Goal: Information Seeking & Learning: Find contact information

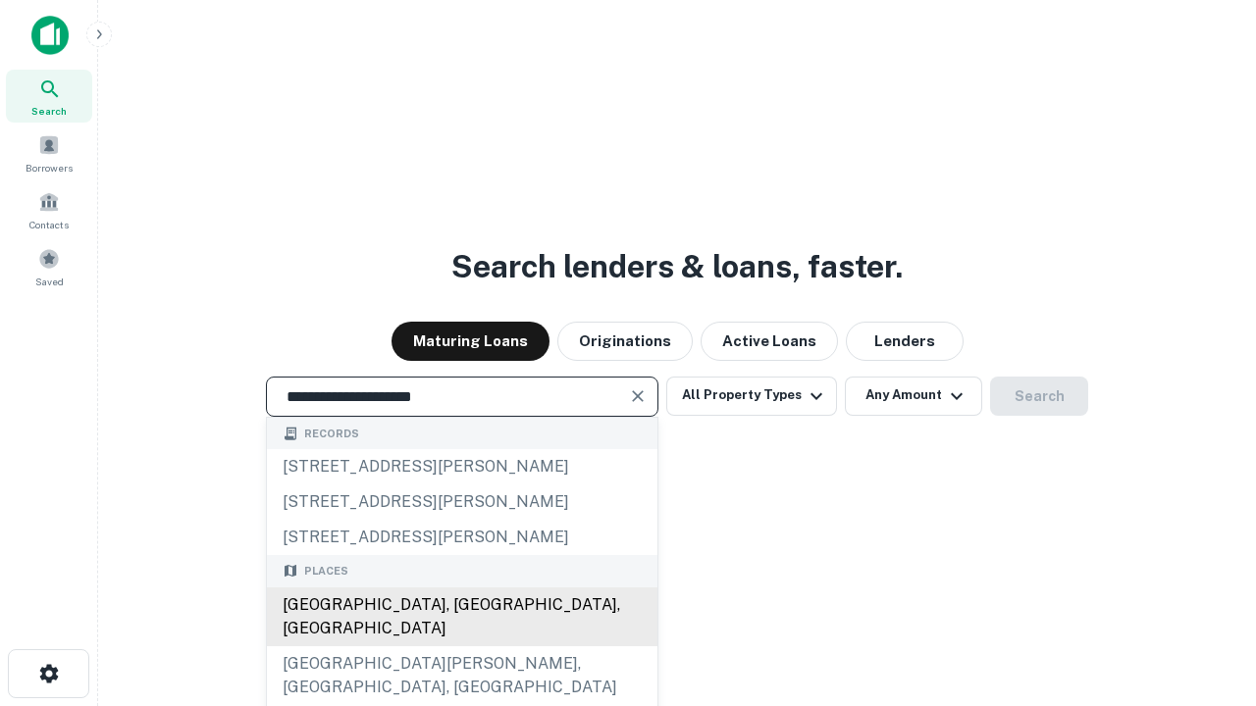
click at [461, 647] on div "Santa Monica, CA, USA" at bounding box center [462, 617] width 391 height 59
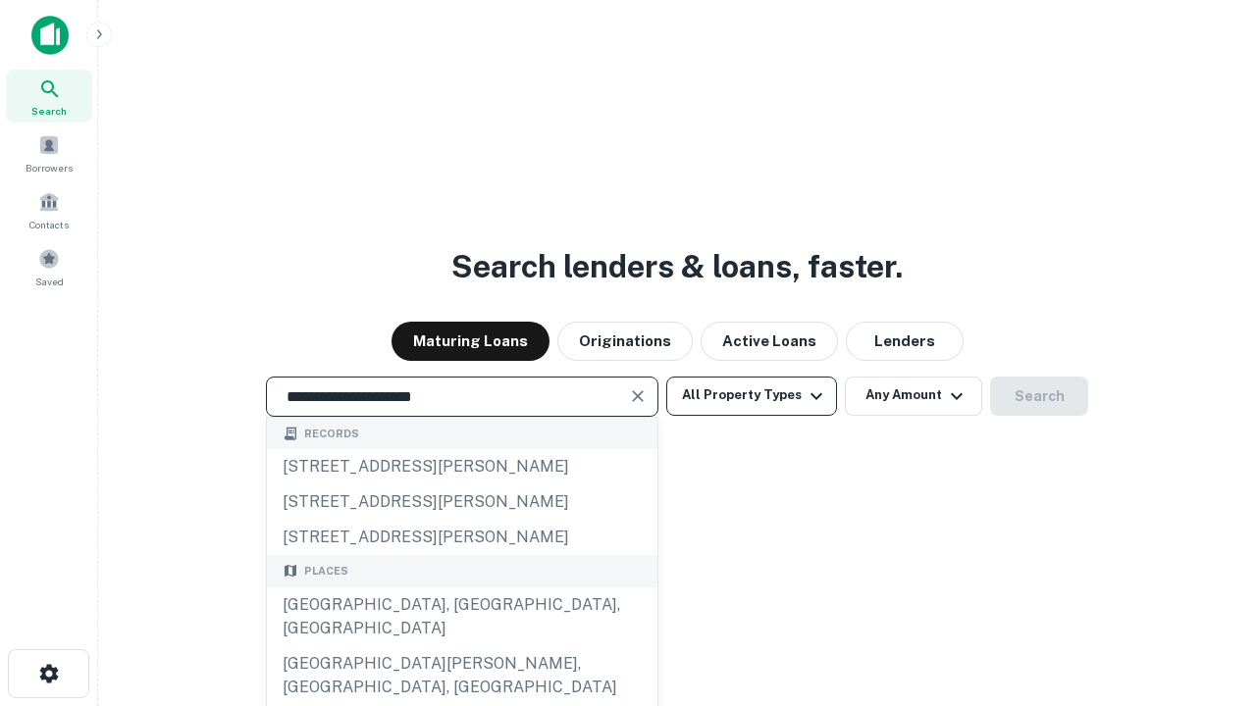
click at [752, 395] on button "All Property Types" at bounding box center [751, 396] width 171 height 39
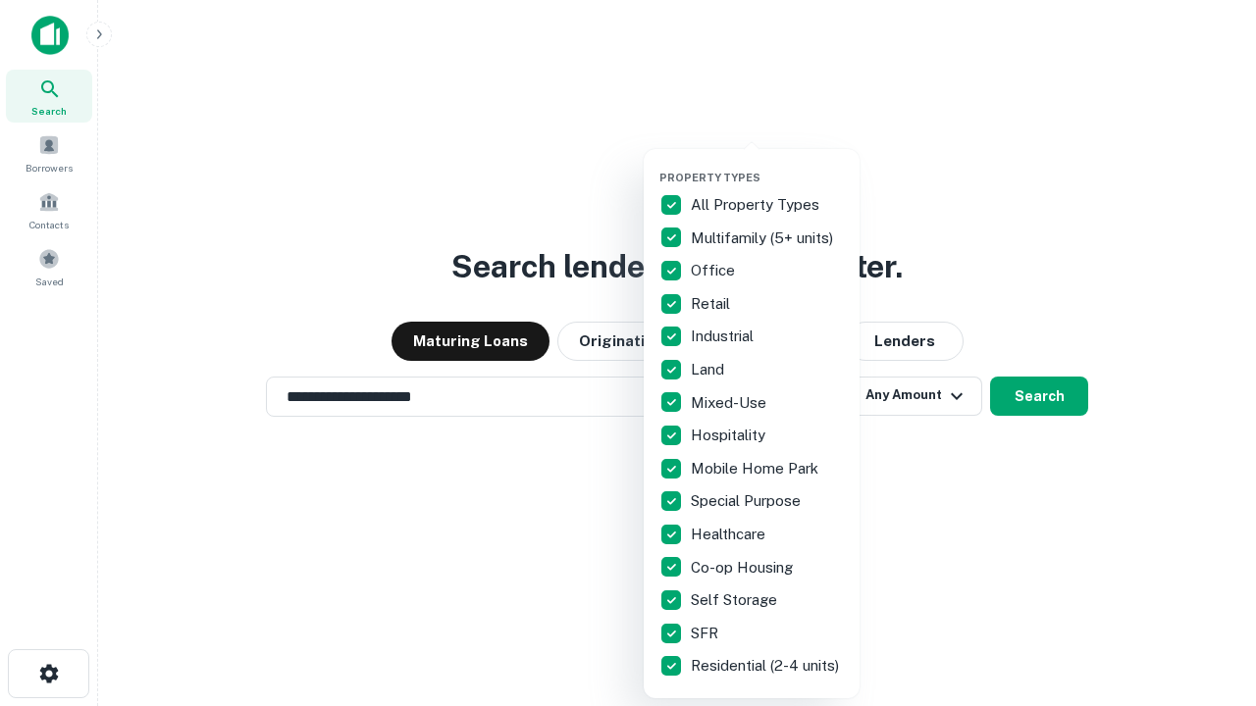
type input "**********"
click at [767, 165] on button "button" at bounding box center [767, 165] width 216 height 1
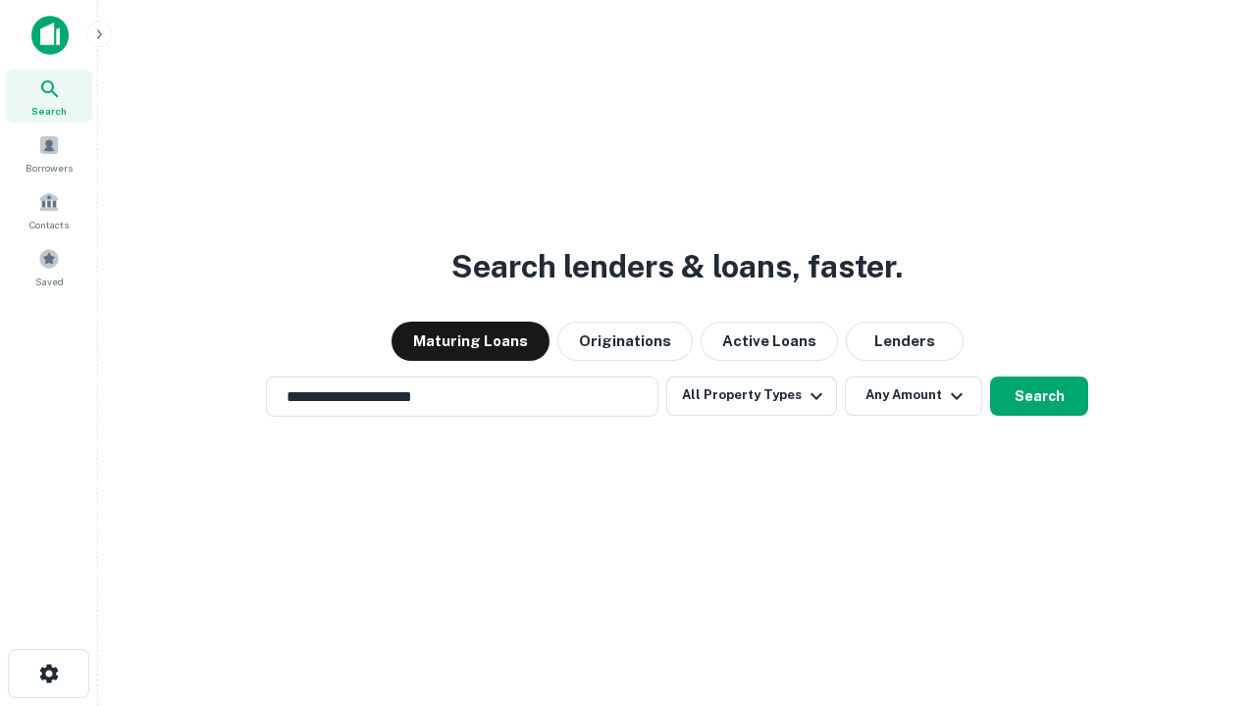
scroll to position [12, 236]
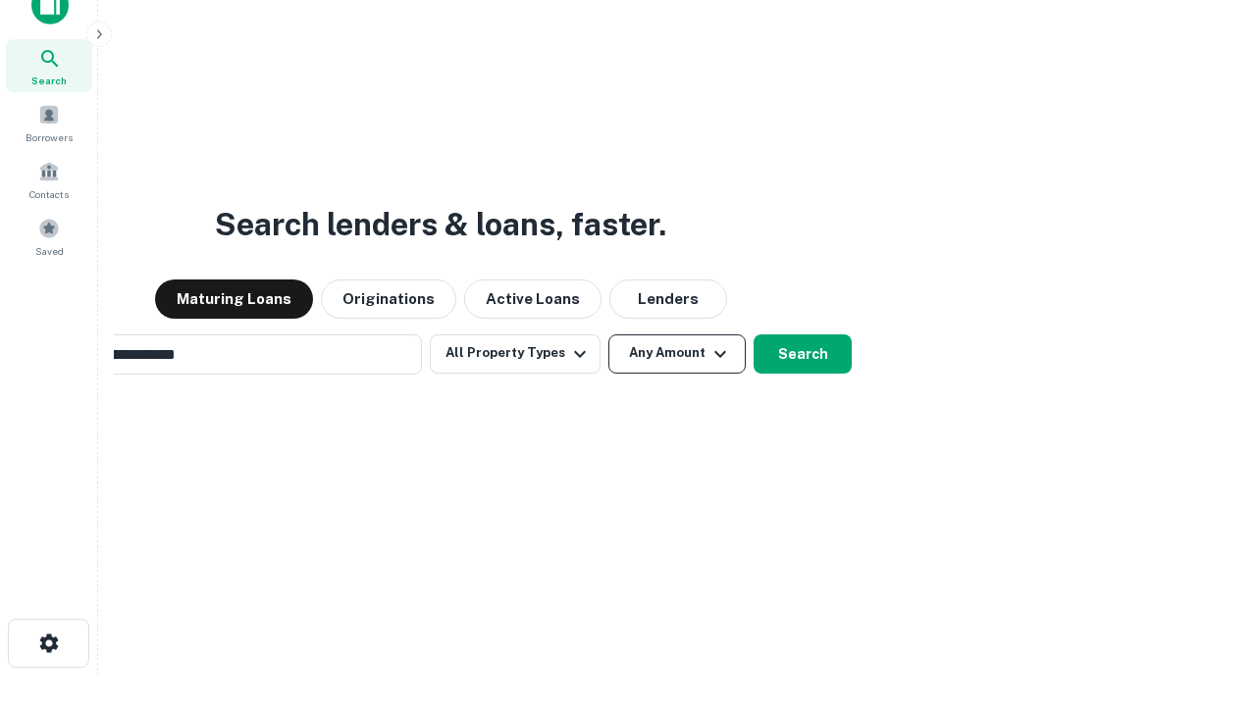
click at [608, 335] on button "Any Amount" at bounding box center [676, 354] width 137 height 39
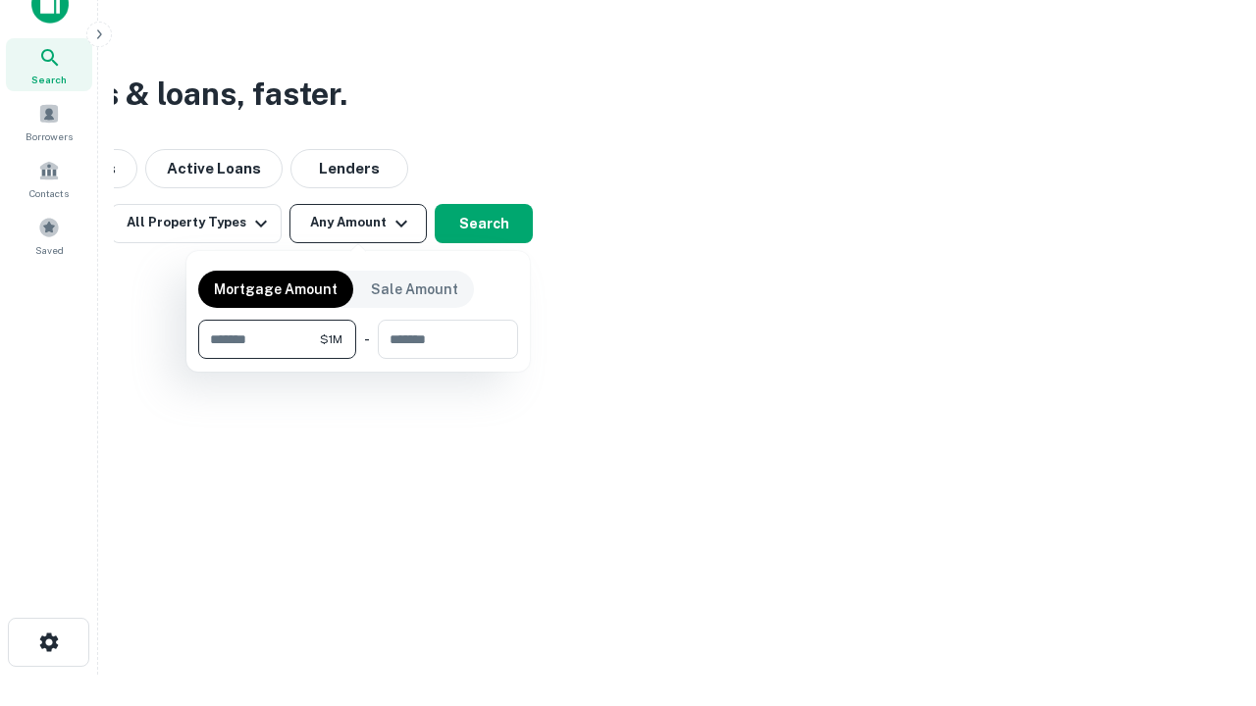
type input "*******"
click at [358, 359] on button "button" at bounding box center [358, 359] width 320 height 1
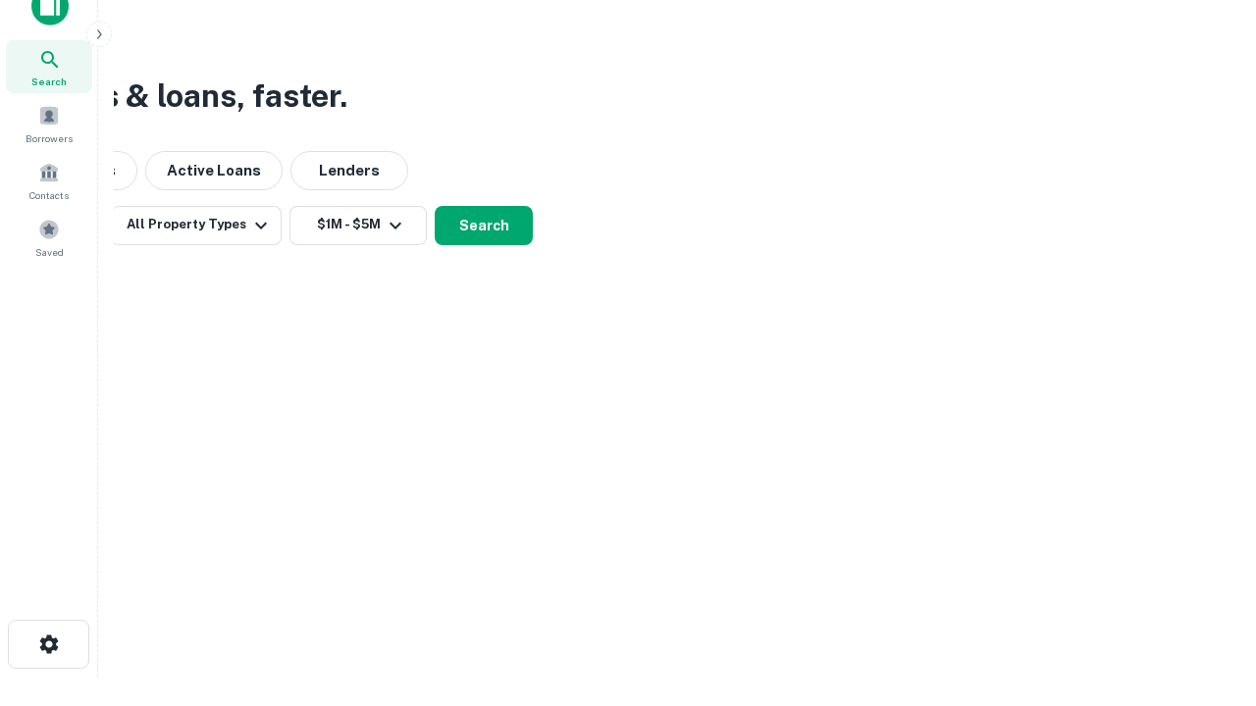
scroll to position [12, 362]
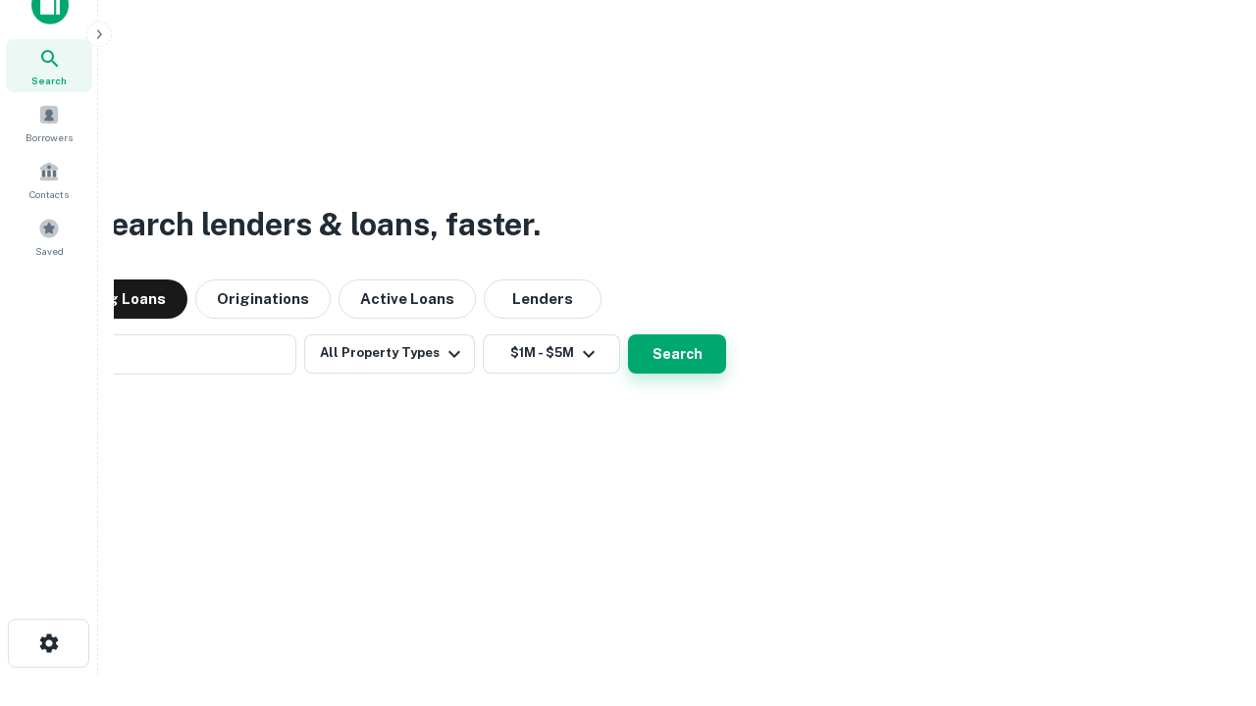
click at [628, 335] on button "Search" at bounding box center [677, 354] width 98 height 39
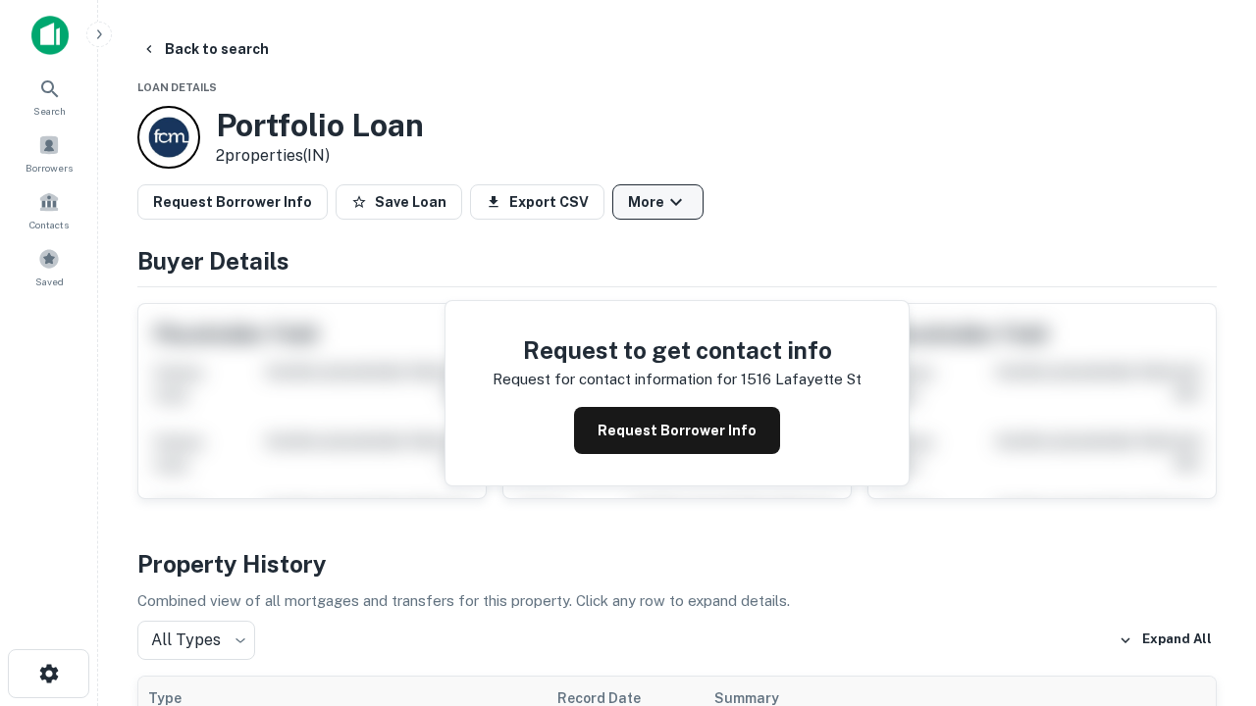
click at [657, 202] on button "More" at bounding box center [657, 201] width 91 height 35
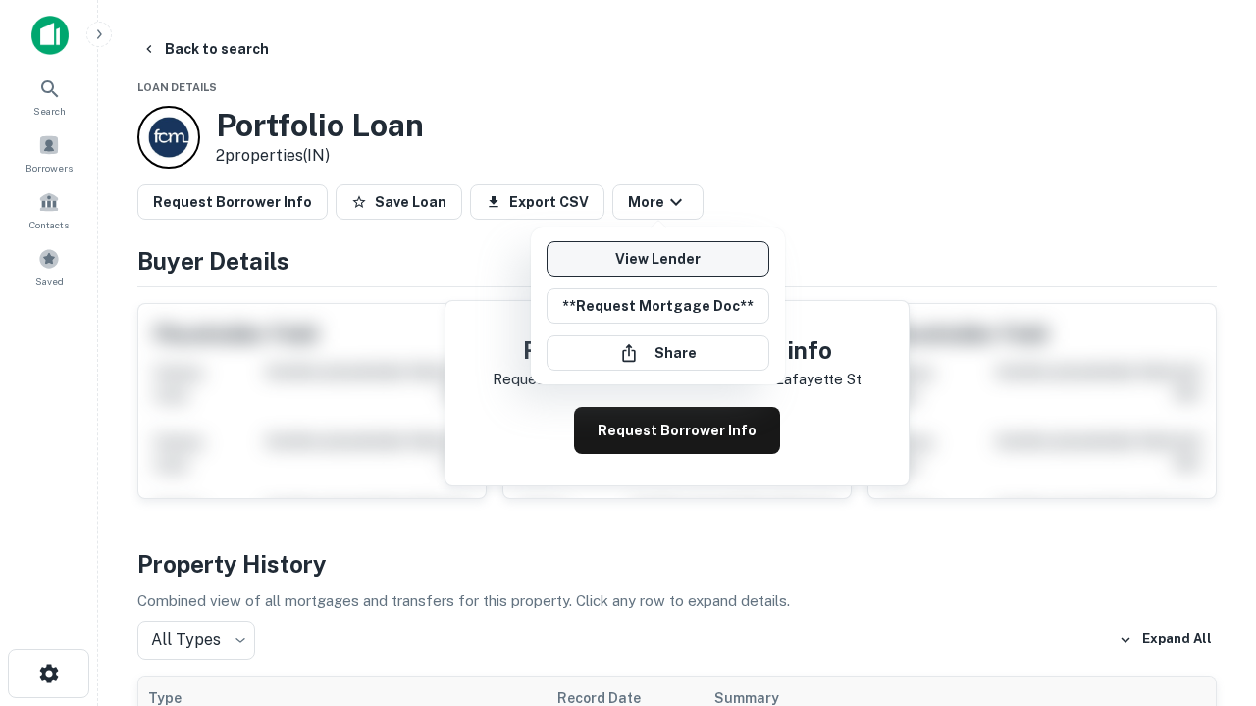
click at [657, 259] on link "View Lender" at bounding box center [658, 258] width 223 height 35
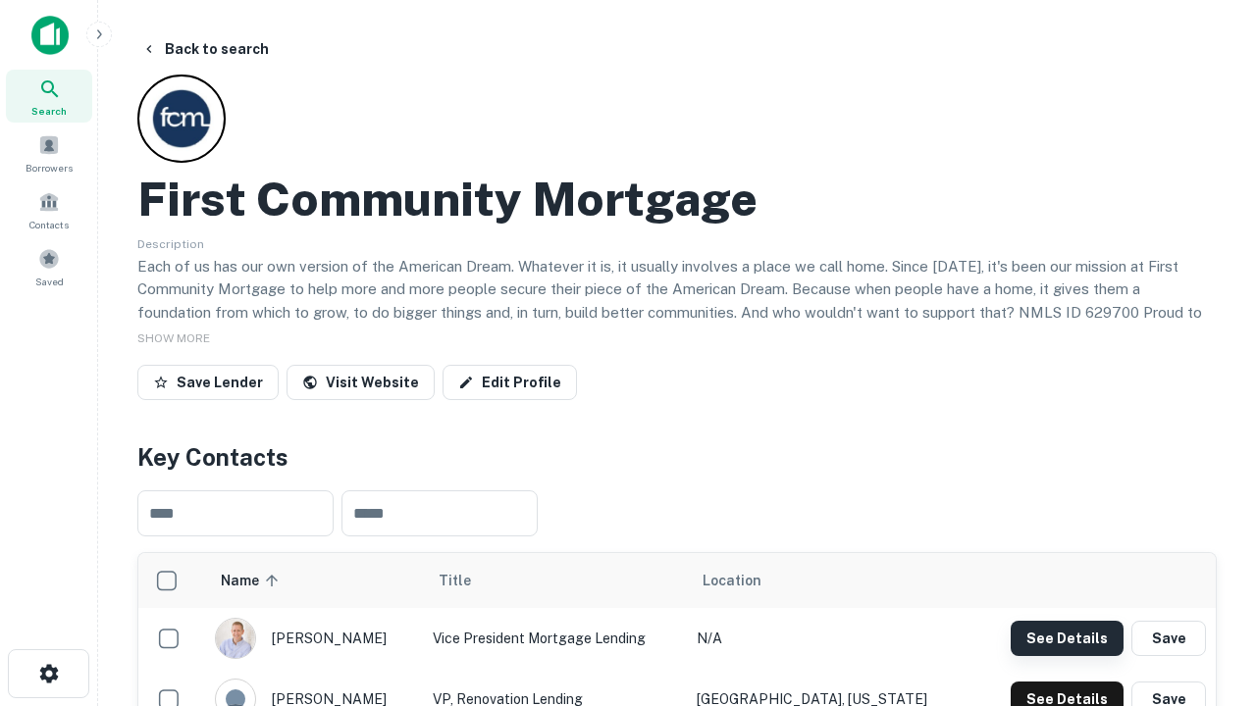
click at [1067, 638] on button "See Details" at bounding box center [1067, 638] width 113 height 35
click at [48, 674] on icon "button" at bounding box center [49, 674] width 24 height 24
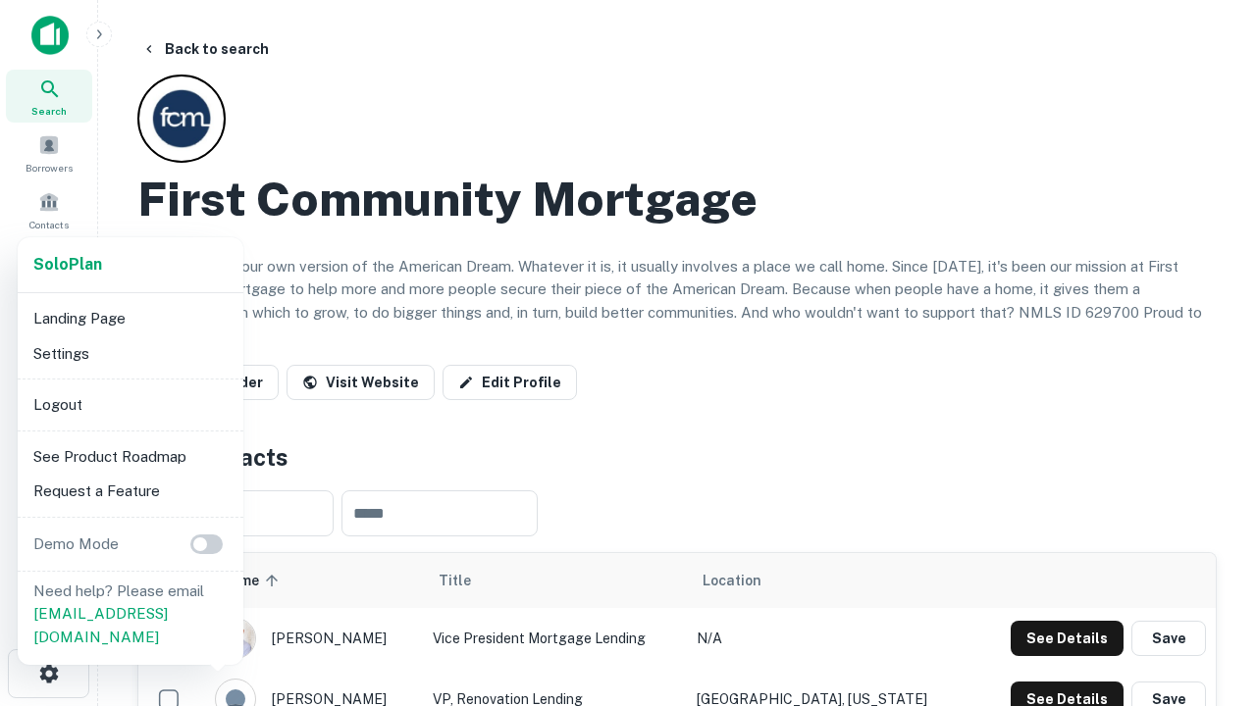
click at [130, 404] on li "Logout" at bounding box center [131, 405] width 210 height 35
